Goal: Use online tool/utility

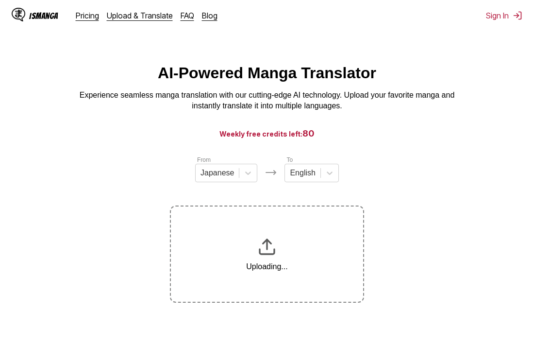
scroll to position [120, 0]
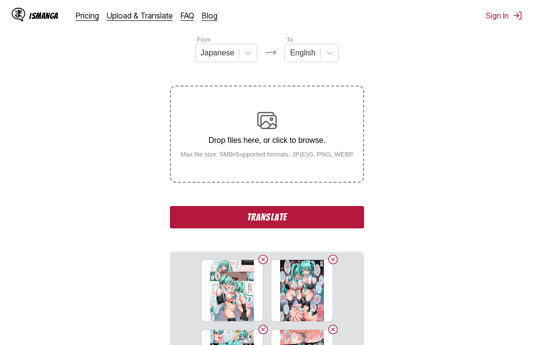
click at [297, 219] on button "Translate" at bounding box center [267, 217] width 194 height 22
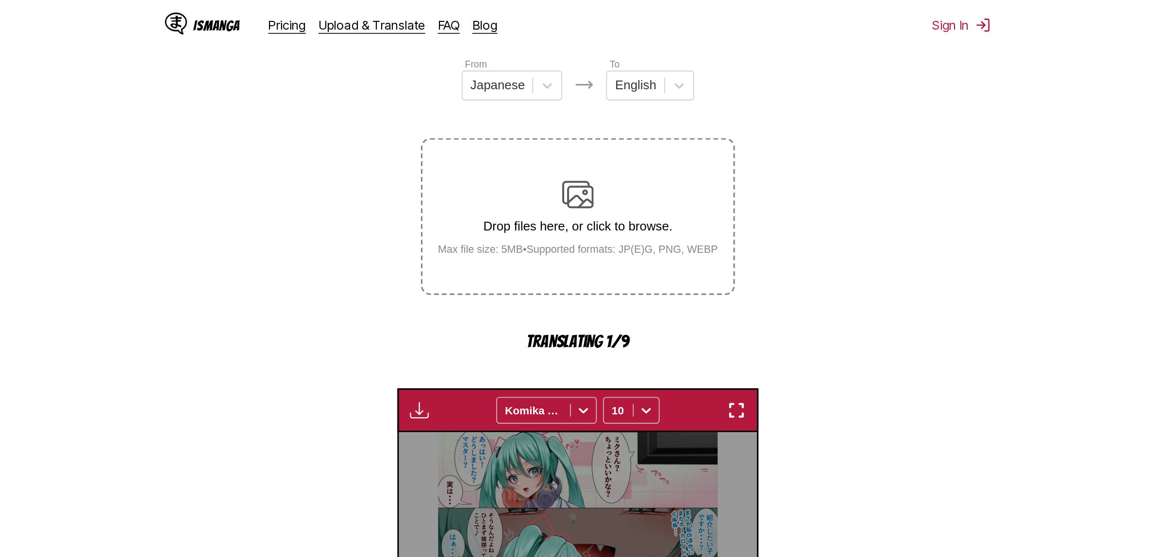
scroll to position [295, 0]
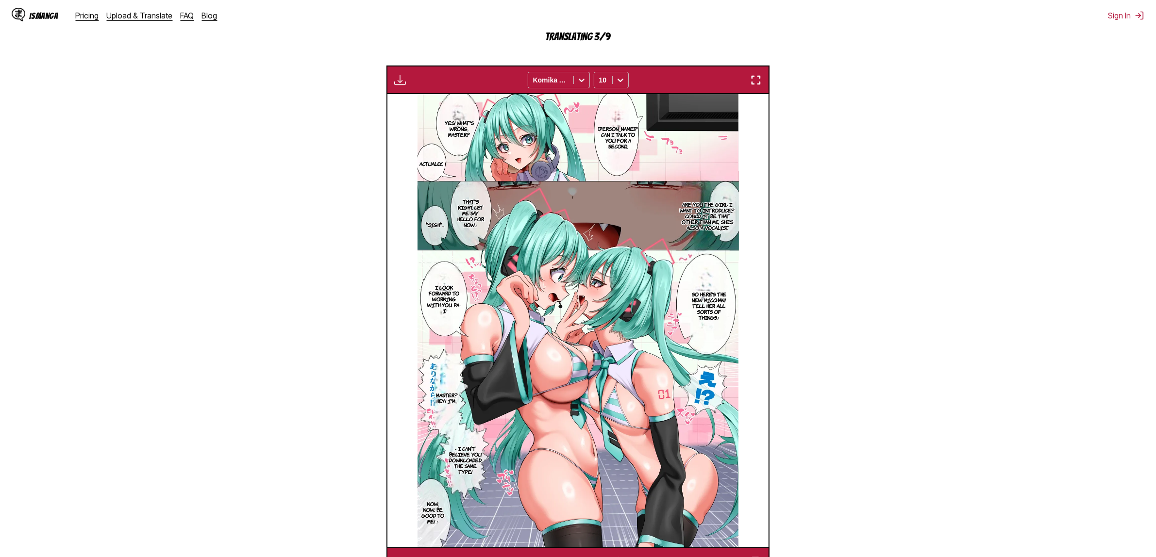
click at [759, 77] on img "button" at bounding box center [756, 80] width 12 height 12
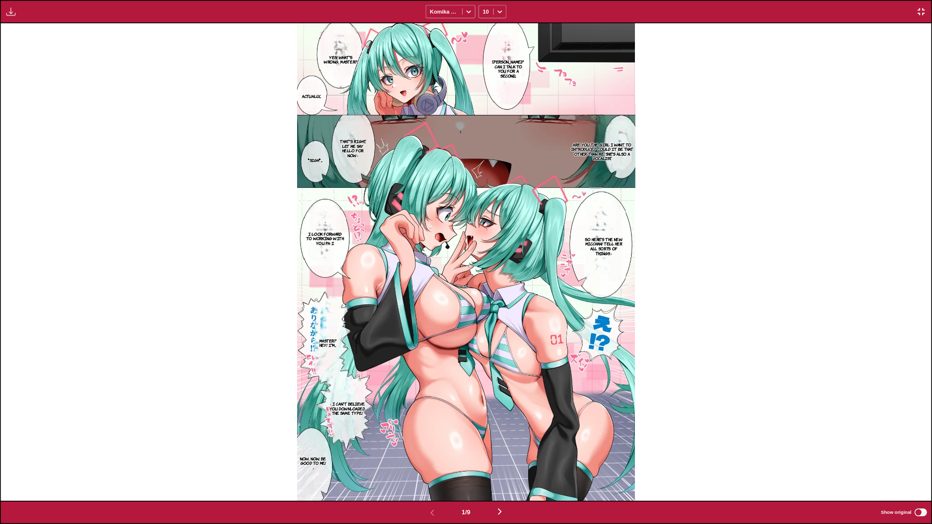
scroll to position [89, 0]
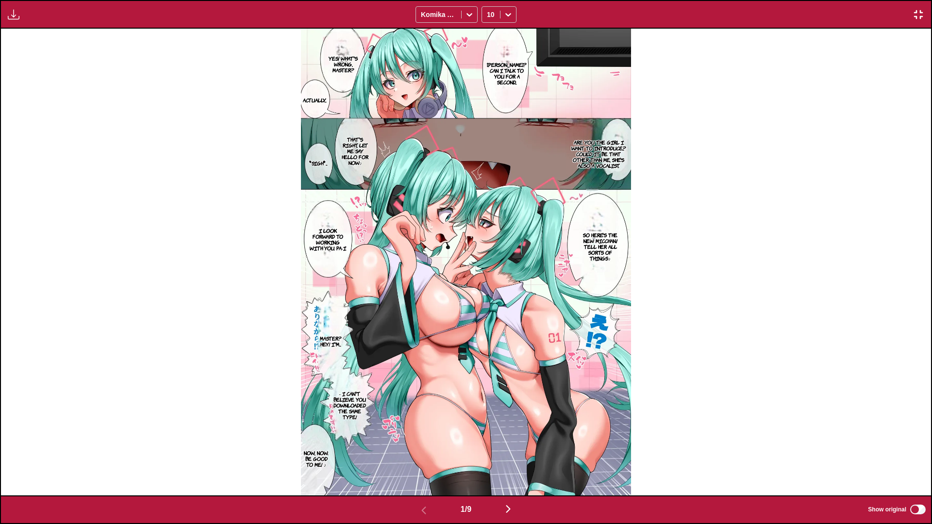
click at [920, 15] on img "button" at bounding box center [919, 15] width 12 height 12
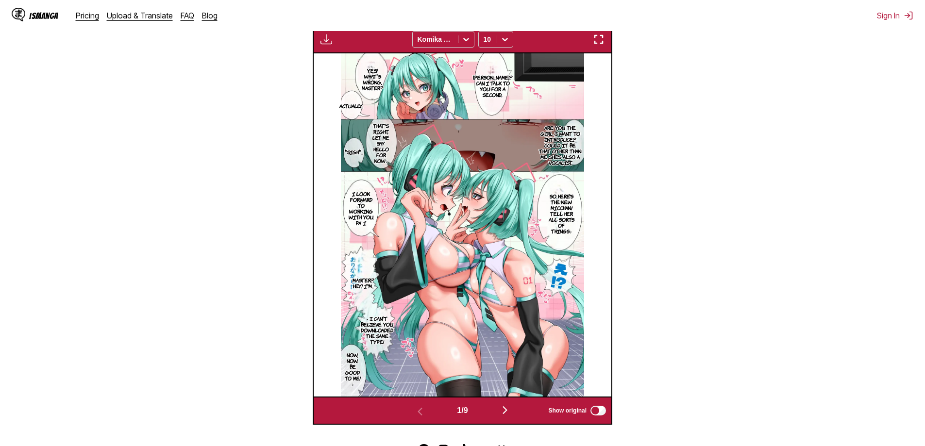
scroll to position [335, 0]
click at [506, 410] on img "button" at bounding box center [505, 410] width 12 height 12
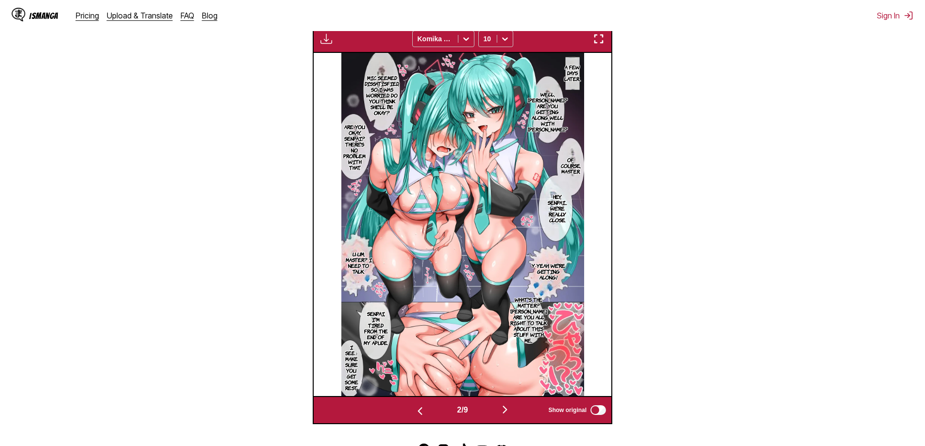
click at [505, 413] on img "button" at bounding box center [505, 410] width 12 height 12
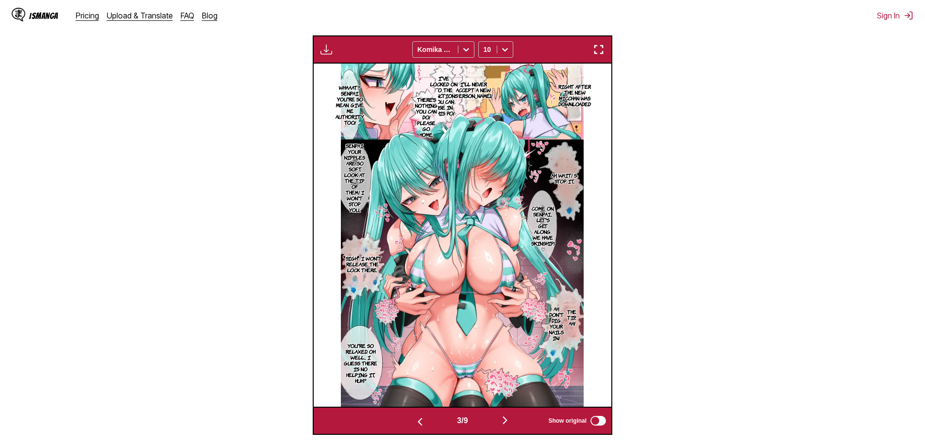
scroll to position [291, 0]
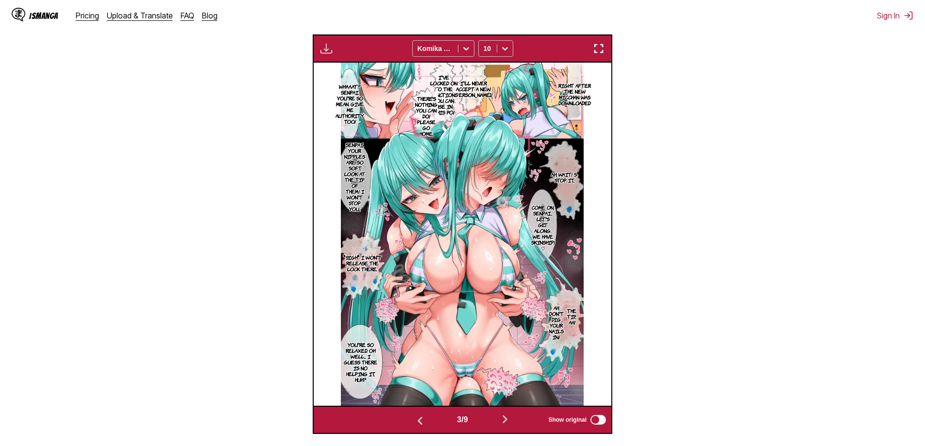
click at [507, 422] on img "button" at bounding box center [505, 420] width 12 height 12
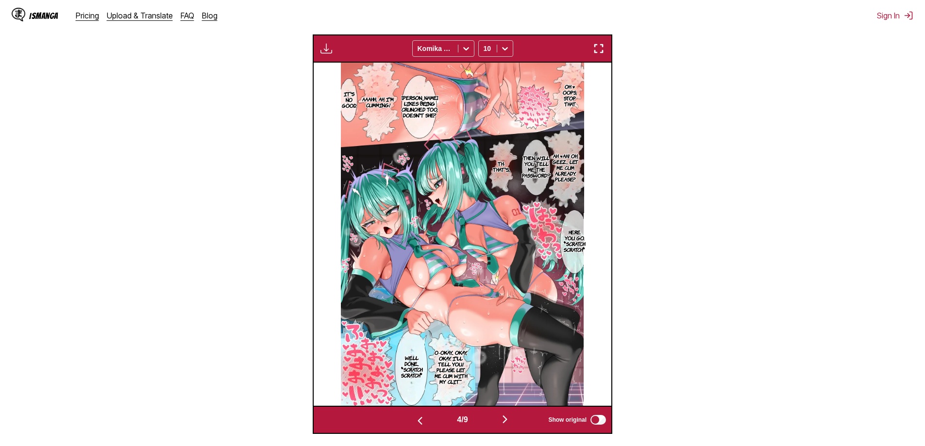
click at [508, 422] on img "button" at bounding box center [505, 420] width 12 height 12
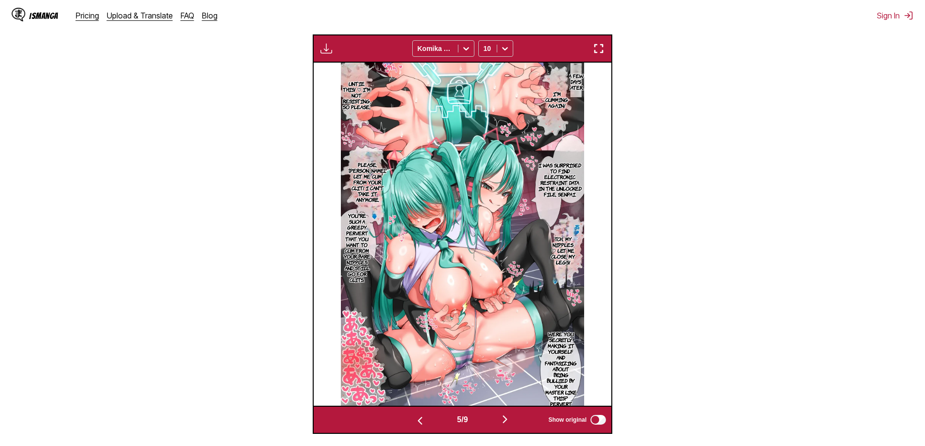
click at [510, 423] on img "button" at bounding box center [505, 420] width 12 height 12
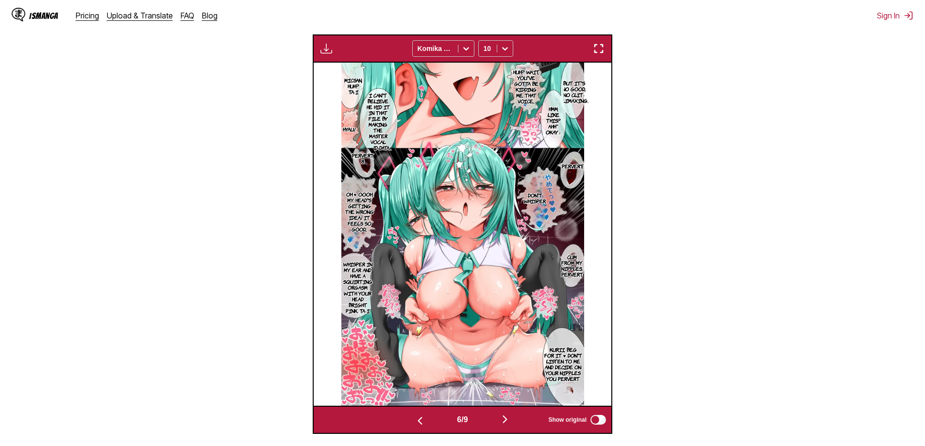
click at [503, 422] on img "button" at bounding box center [505, 420] width 12 height 12
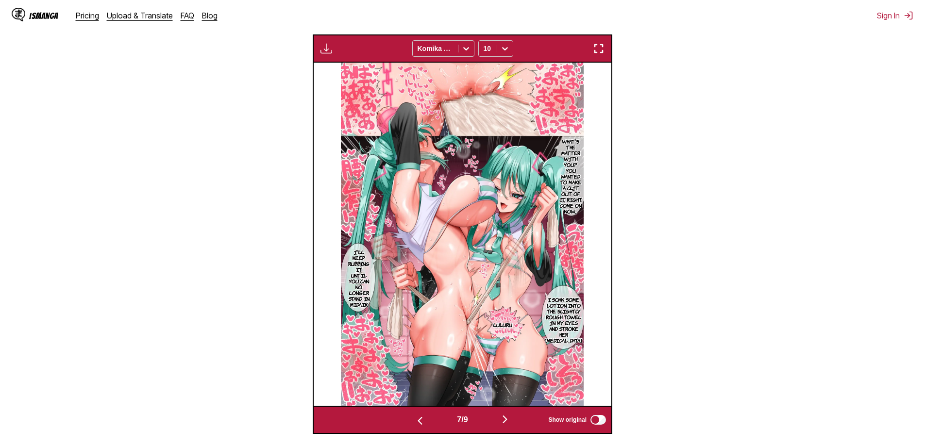
click at [506, 425] on img "button" at bounding box center [505, 420] width 12 height 12
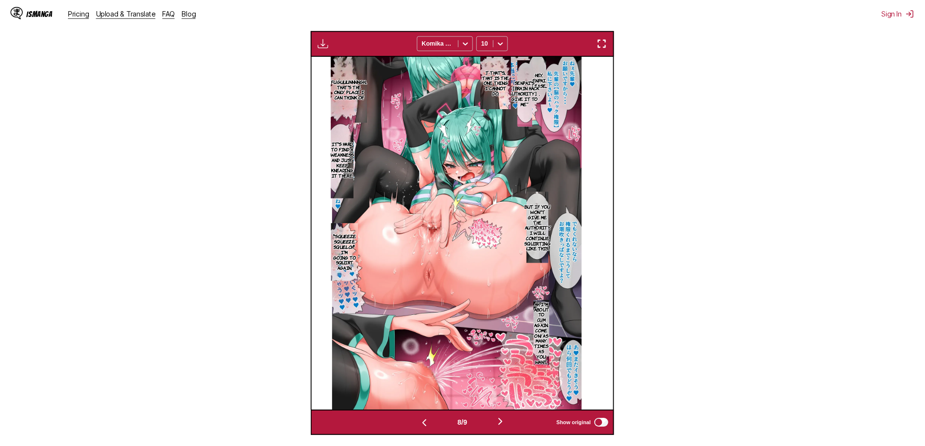
scroll to position [0, 2084]
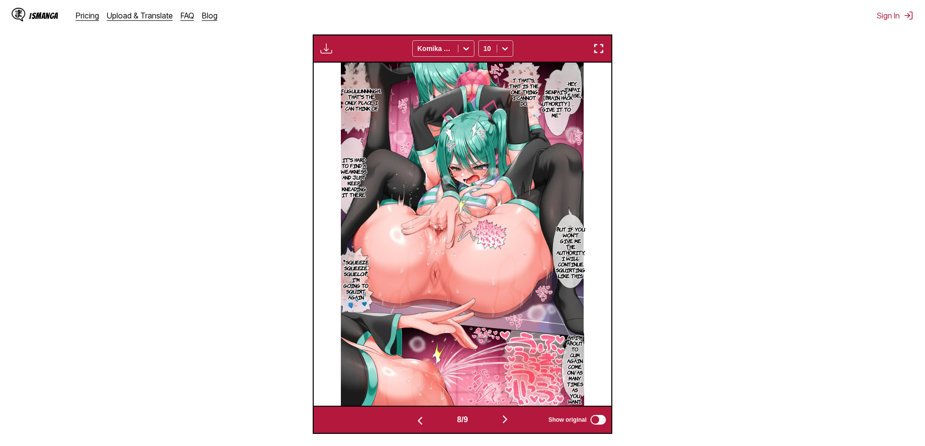
click at [505, 419] on img "button" at bounding box center [505, 420] width 12 height 12
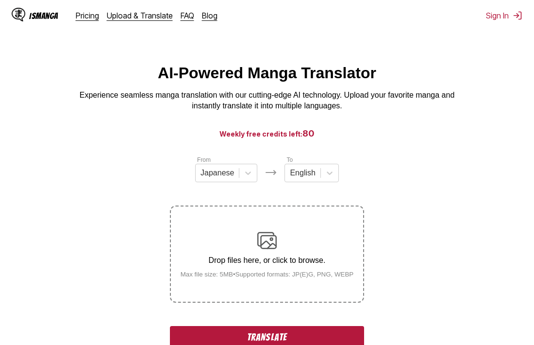
click at [269, 336] on button "Translate" at bounding box center [267, 337] width 194 height 22
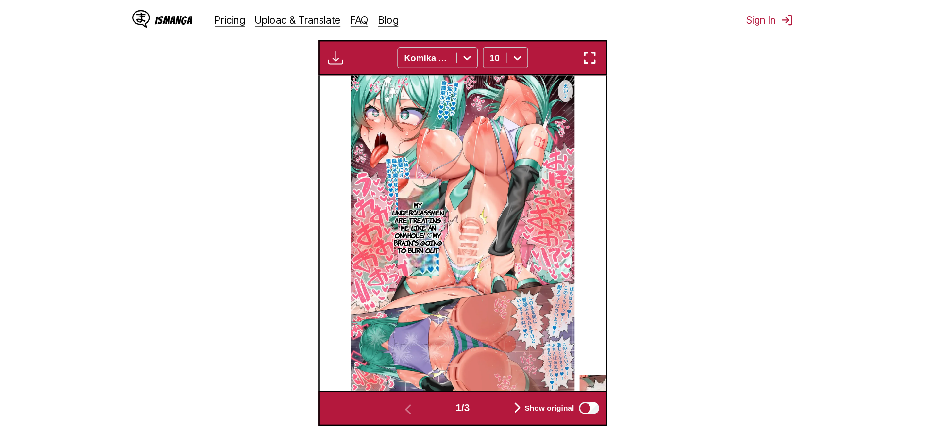
scroll to position [295, 0]
